Goal: Task Accomplishment & Management: Manage account settings

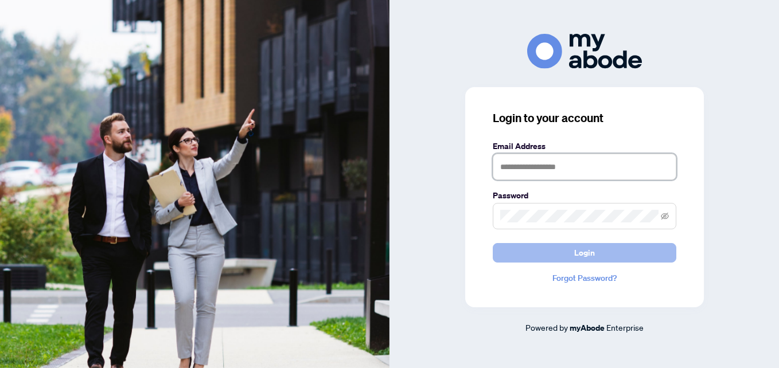
type input "**********"
click at [563, 251] on button "Login" at bounding box center [585, 253] width 184 height 20
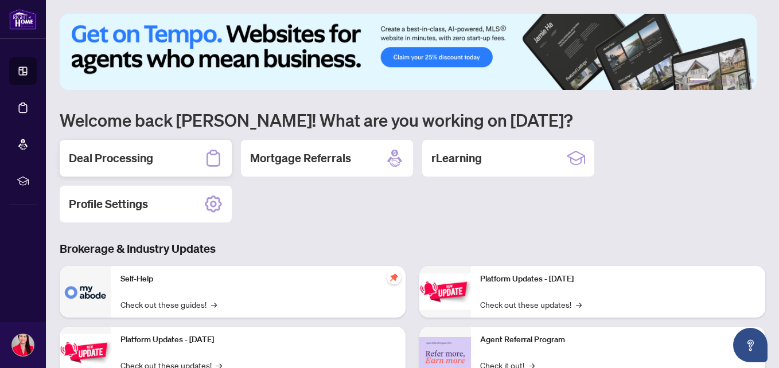
click at [138, 153] on h2 "Deal Processing" at bounding box center [111, 158] width 84 height 16
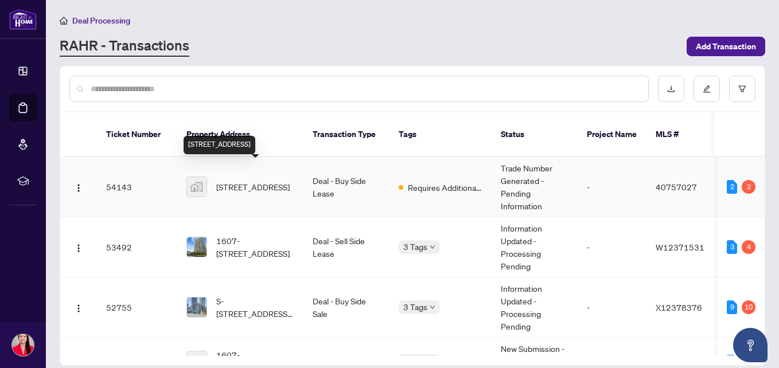
click at [245, 181] on span "[STREET_ADDRESS]" at bounding box center [252, 187] width 73 height 13
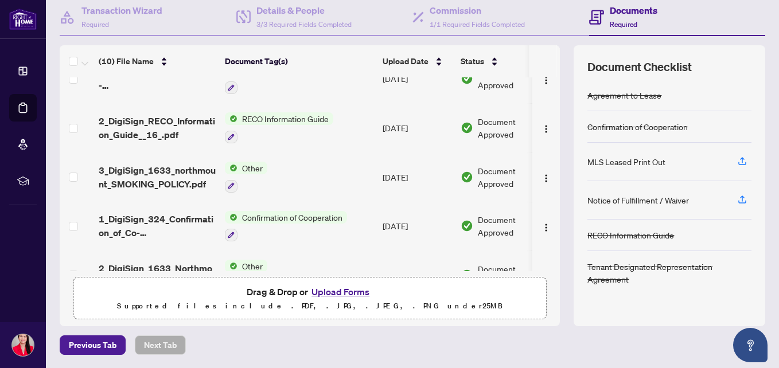
scroll to position [172, 0]
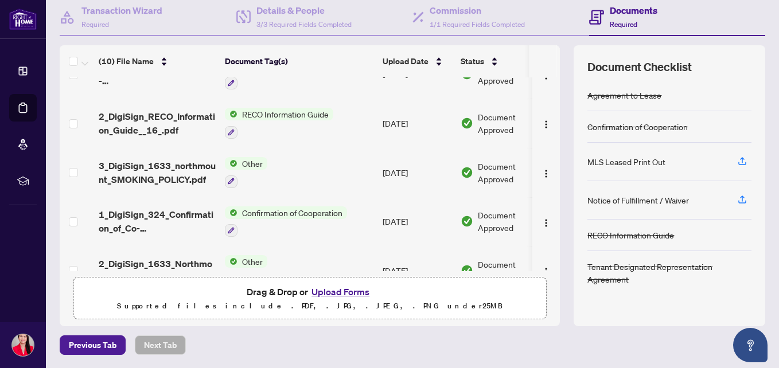
click at [338, 289] on button "Upload Forms" at bounding box center [340, 291] width 65 height 15
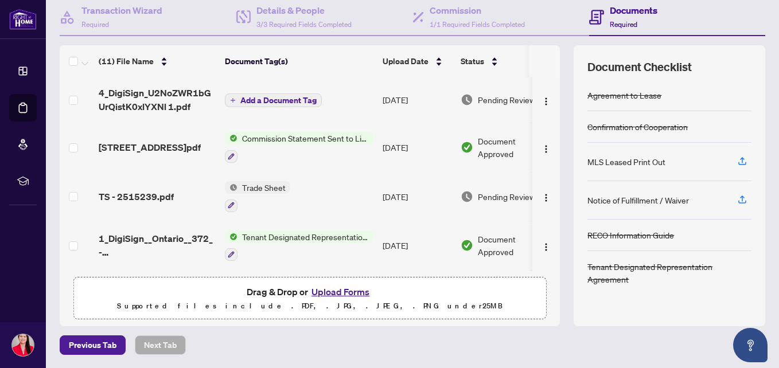
scroll to position [0, 0]
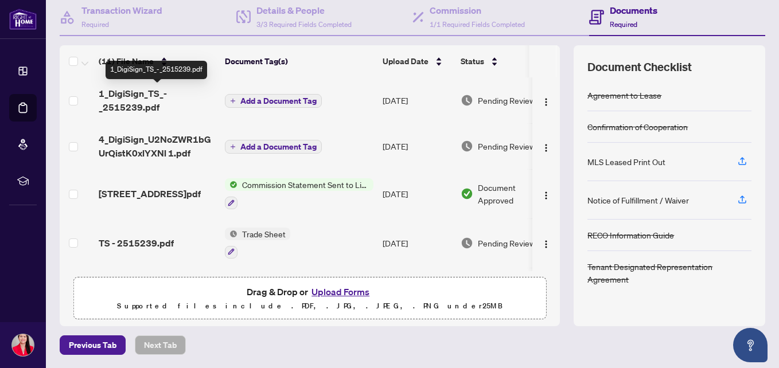
click at [136, 96] on span "1_DigiSign_TS_-_2515239.pdf" at bounding box center [157, 101] width 117 height 28
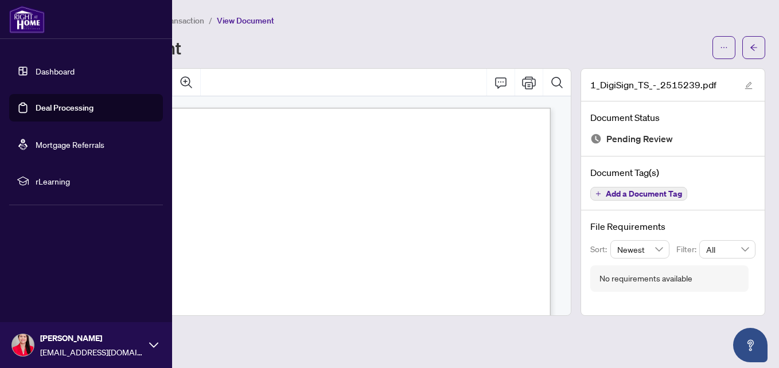
click at [50, 73] on link "Dashboard" at bounding box center [55, 71] width 39 height 10
